Goal: Information Seeking & Learning: Learn about a topic

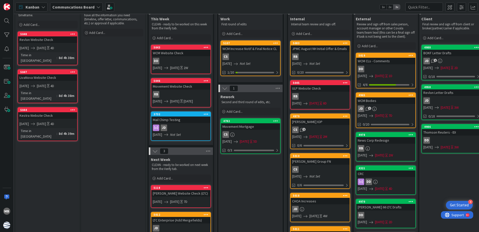
scroll to position [25, 0]
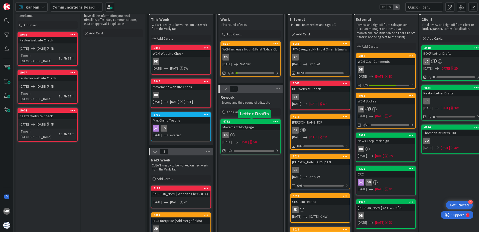
click at [243, 121] on div "4782" at bounding box center [251, 122] width 57 height 4
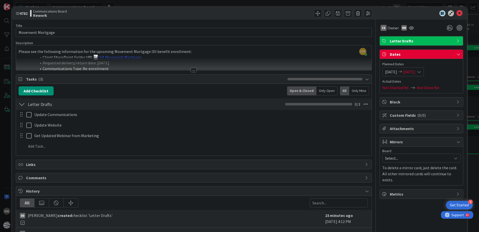
click at [192, 69] on div at bounding box center [194, 70] width 6 height 4
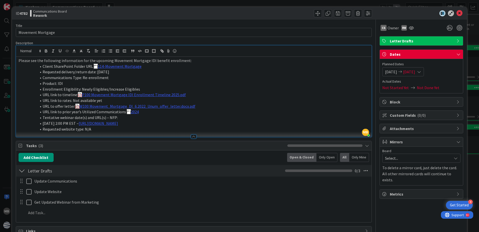
click at [193, 135] on div at bounding box center [194, 136] width 6 height 4
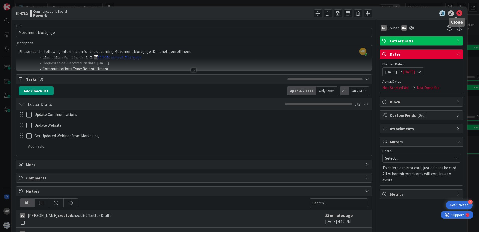
click at [457, 12] on icon at bounding box center [460, 13] width 6 height 6
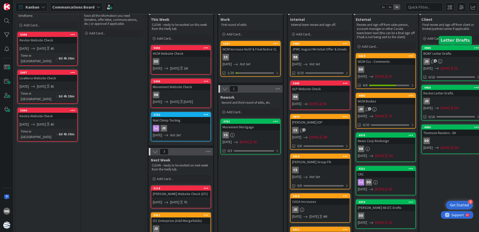
click at [445, 48] on div "4988" at bounding box center [452, 48] width 57 height 4
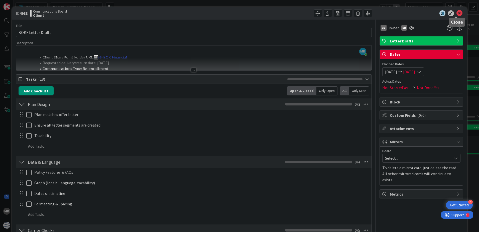
click at [457, 13] on icon at bounding box center [460, 13] width 6 height 6
